Goal: Task Accomplishment & Management: Use online tool/utility

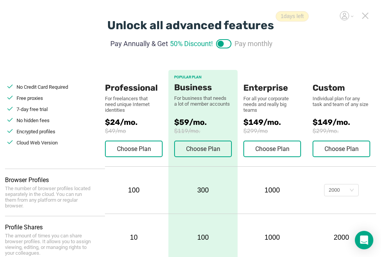
click at [366, 16] on icon at bounding box center [365, 15] width 5 height 5
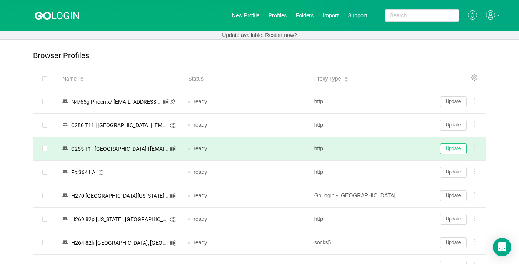
click at [387, 147] on button "Update" at bounding box center [453, 148] width 27 height 11
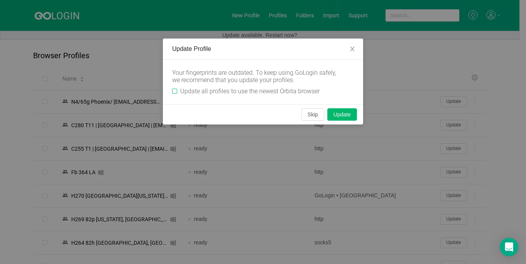
click at [173, 92] on input "Update all profiles to use the newest Orbita browser" at bounding box center [174, 91] width 5 height 5
checkbox input "true"
click at [309, 117] on button "Skip" at bounding box center [312, 114] width 23 height 12
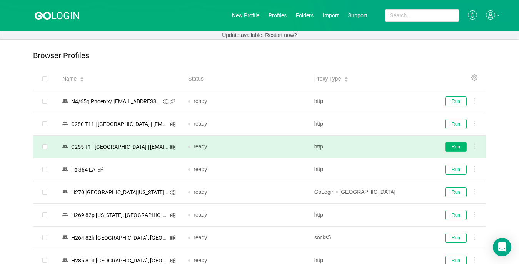
click at [387, 147] on button "Run" at bounding box center [456, 147] width 22 height 10
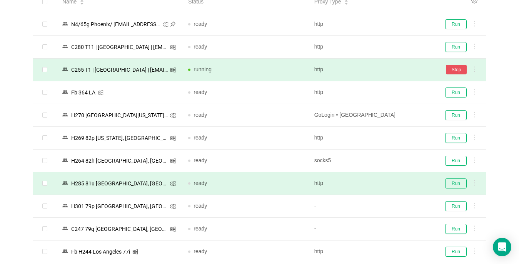
scroll to position [115, 0]
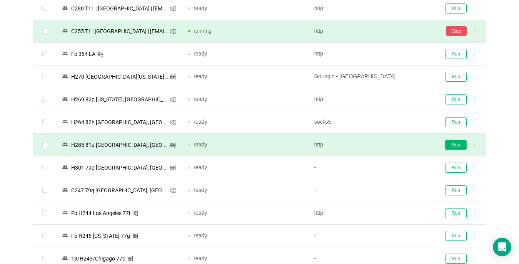
click at [387, 143] on button "Run" at bounding box center [456, 145] width 22 height 10
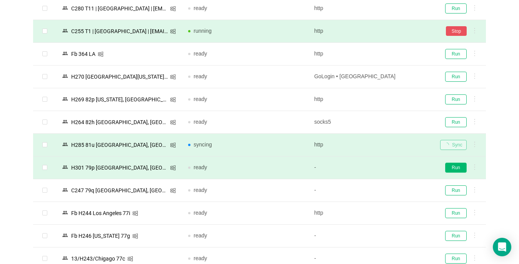
click at [387, 170] on button "Run" at bounding box center [456, 167] width 22 height 10
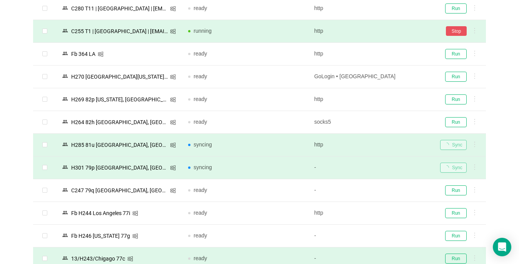
scroll to position [231, 0]
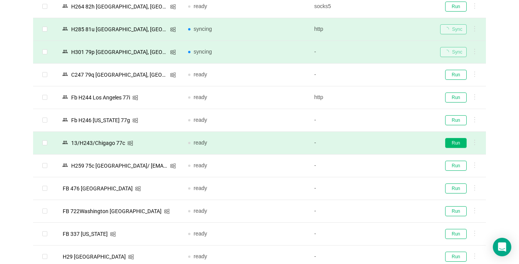
click at [387, 142] on button "Run" at bounding box center [456, 143] width 22 height 10
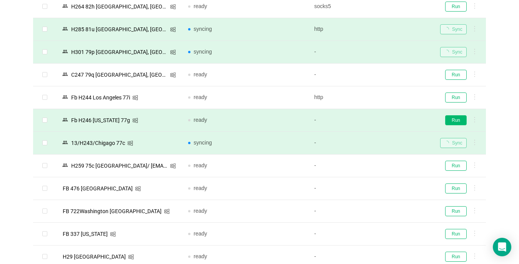
click at [387, 123] on button "Run" at bounding box center [456, 120] width 22 height 10
click at [387, 141] on button "Run" at bounding box center [456, 143] width 22 height 10
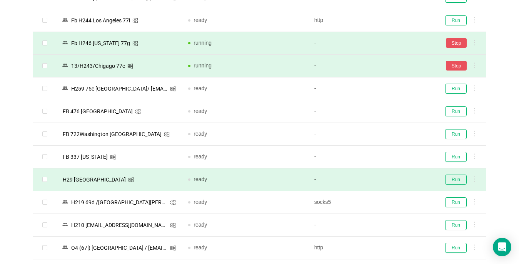
scroll to position [385, 0]
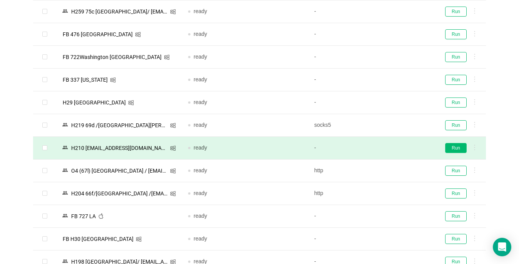
click at [387, 148] on button "Run" at bounding box center [456, 148] width 22 height 10
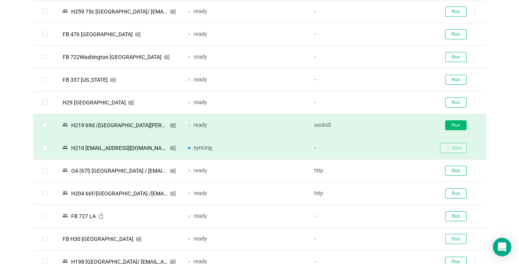
click at [387, 125] on button "Run" at bounding box center [456, 125] width 22 height 10
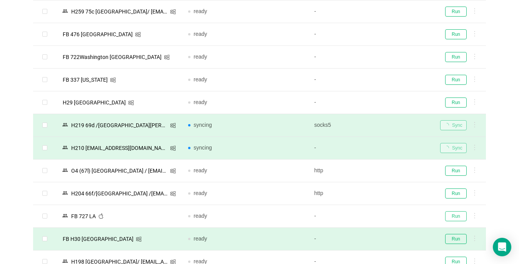
click at [387, 217] on button "Run" at bounding box center [456, 216] width 22 height 10
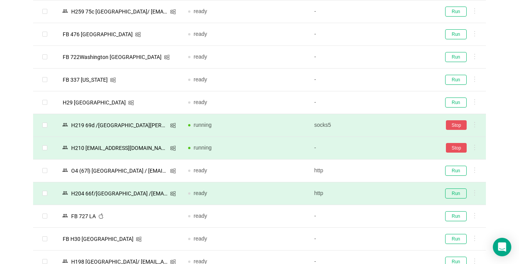
scroll to position [500, 0]
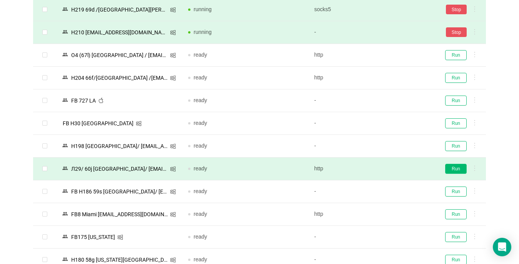
click at [387, 169] on button "Run" at bounding box center [456, 169] width 22 height 10
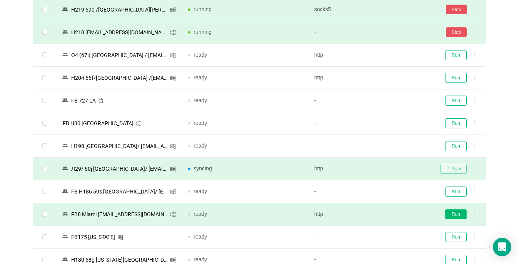
click at [387, 214] on button "Run" at bounding box center [456, 214] width 22 height 10
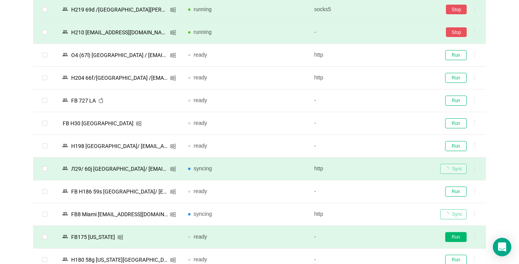
click at [387, 237] on button "Run" at bounding box center [456, 237] width 22 height 10
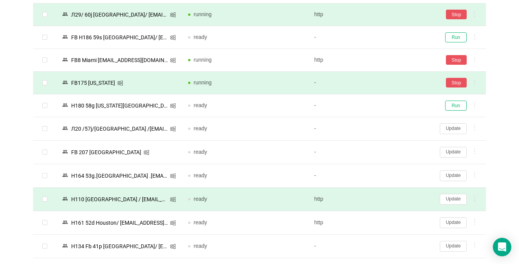
scroll to position [731, 0]
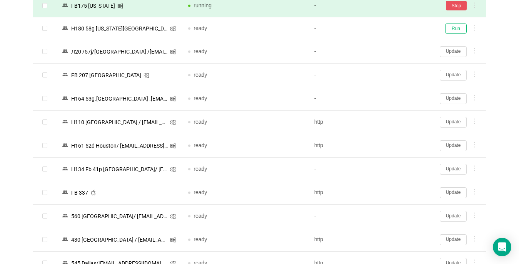
click at [387, 191] on button "Update" at bounding box center [453, 192] width 27 height 11
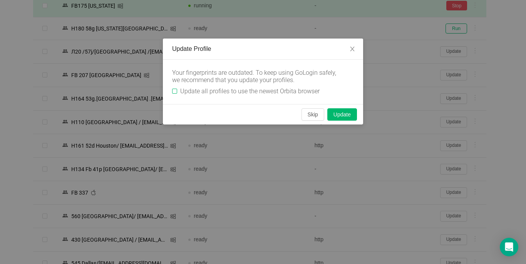
click at [173, 90] on input "Update all profiles to use the newest Orbita browser" at bounding box center [174, 91] width 5 height 5
checkbox input "true"
click at [315, 116] on button "Skip" at bounding box center [312, 114] width 23 height 12
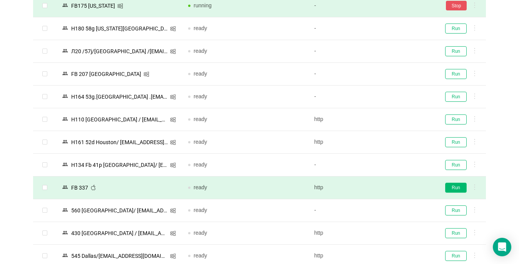
click at [387, 186] on button "Run" at bounding box center [456, 187] width 22 height 10
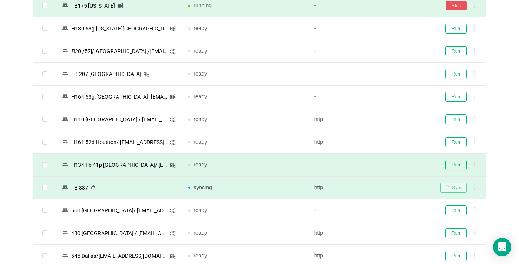
scroll to position [847, 0]
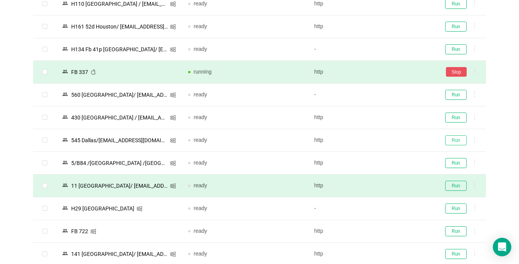
click at [387, 139] on button "Run" at bounding box center [456, 140] width 22 height 10
click at [387, 186] on button "Run" at bounding box center [456, 185] width 22 height 10
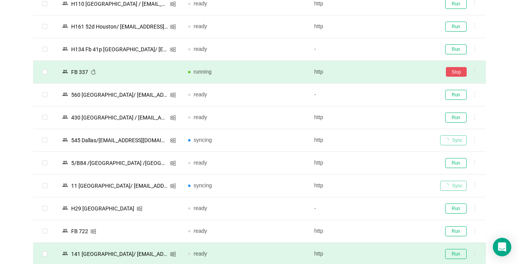
scroll to position [924, 0]
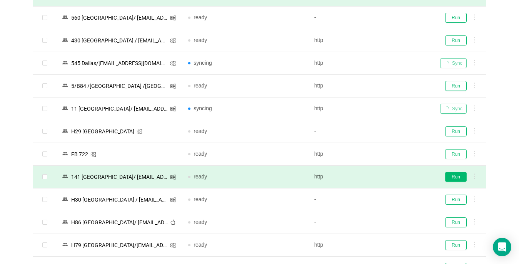
click at [387, 151] on button "Run" at bounding box center [456, 154] width 22 height 10
click at [387, 175] on button "Run" at bounding box center [456, 177] width 22 height 10
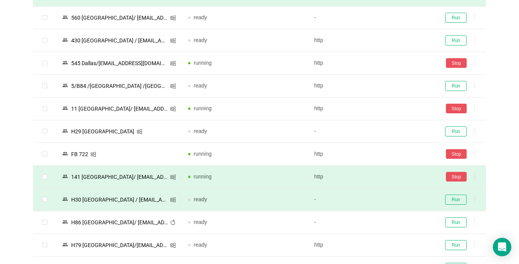
scroll to position [1077, 0]
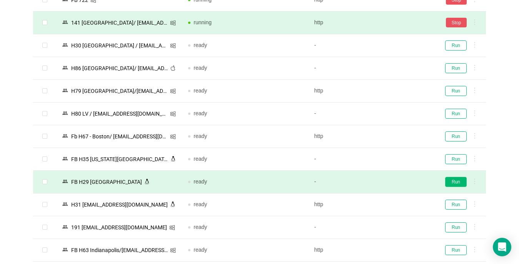
click at [387, 182] on button "Run" at bounding box center [456, 182] width 22 height 10
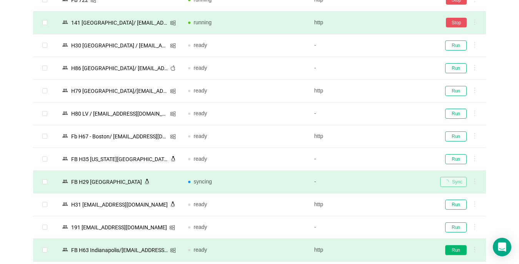
click at [387, 251] on button "Run" at bounding box center [456, 250] width 22 height 10
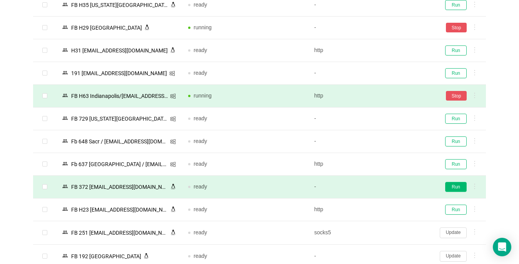
click at [387, 186] on button "Run" at bounding box center [456, 187] width 22 height 10
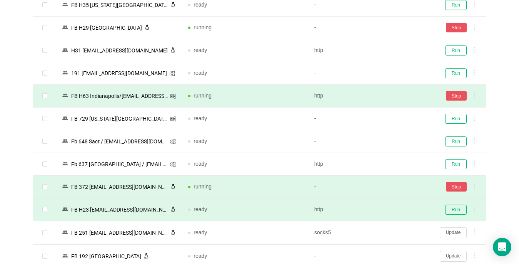
scroll to position [1308, 0]
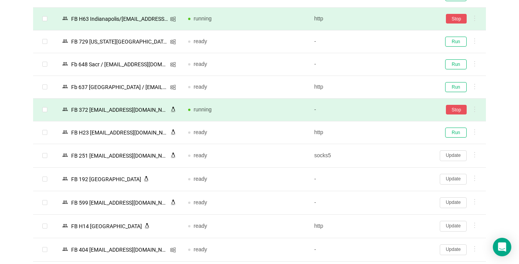
click at [387, 156] on button "Update" at bounding box center [453, 155] width 27 height 11
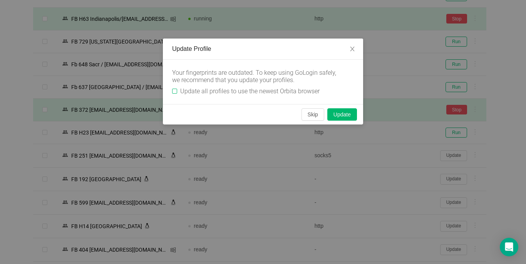
click at [175, 91] on input "Update all profiles to use the newest Orbita browser" at bounding box center [174, 91] width 5 height 5
checkbox input "true"
click at [315, 116] on button "Skip" at bounding box center [312, 114] width 23 height 12
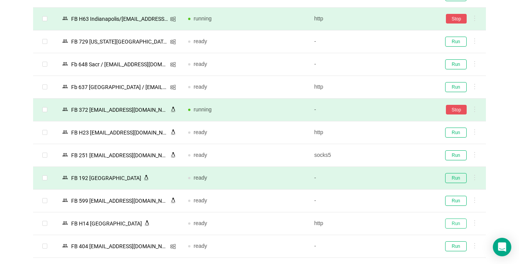
click at [387, 223] on button "Run" at bounding box center [456, 223] width 22 height 10
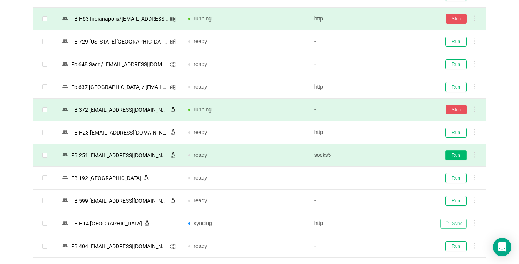
click at [387, 158] on button "Run" at bounding box center [456, 155] width 22 height 10
